Goal: Contribute content

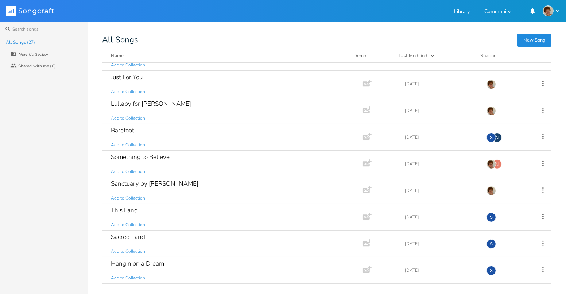
scroll to position [422, 0]
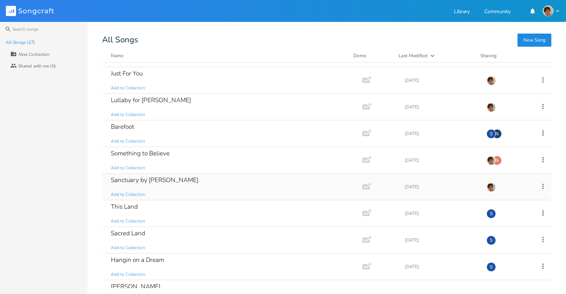
click at [176, 183] on div "Sanctuary by Eliza Gilkyson Add to Collection" at bounding box center [231, 187] width 240 height 26
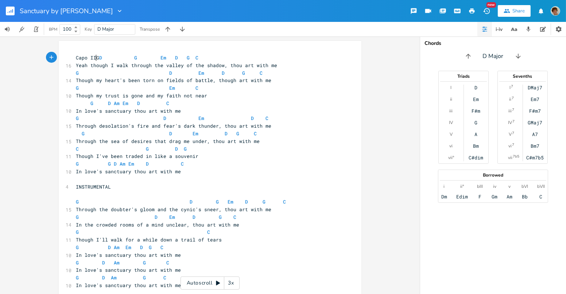
type textarea "Capo III"
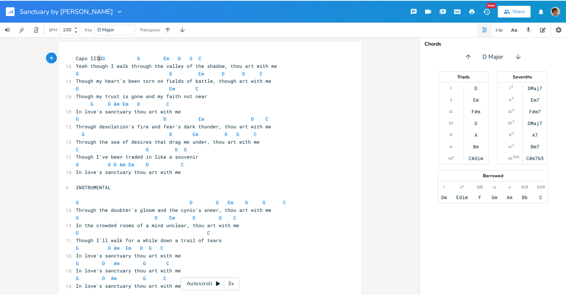
scroll to position [0, 16]
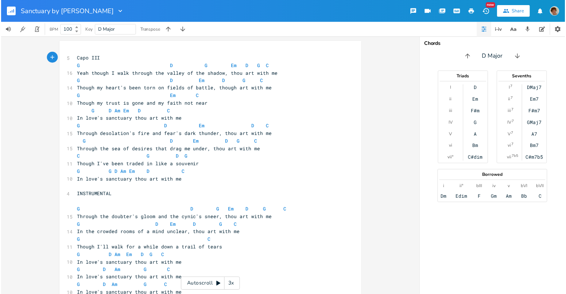
scroll to position [1, 0]
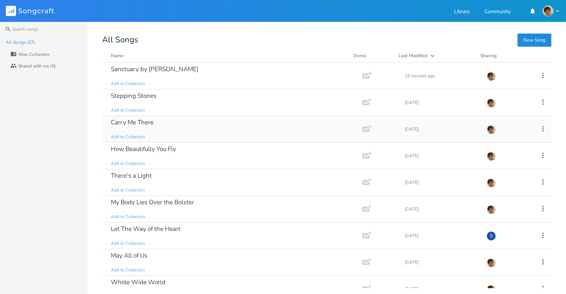
click at [156, 130] on div "Carry Me There Add to Collection" at bounding box center [231, 129] width 240 height 26
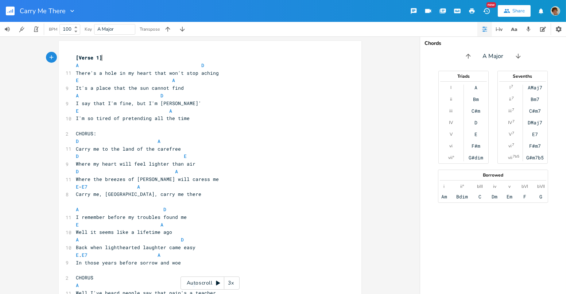
type textarea "\"
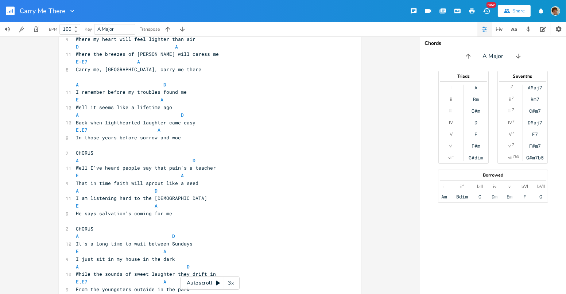
scroll to position [31, 0]
